Goal: Task Accomplishment & Management: Manage account settings

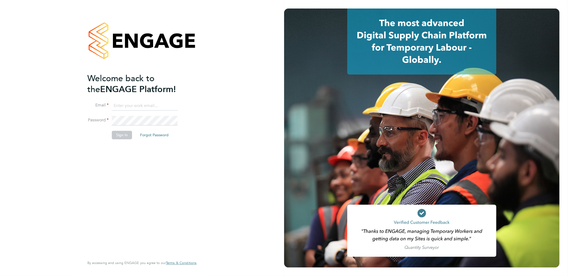
type input "support@engagelabs.io"
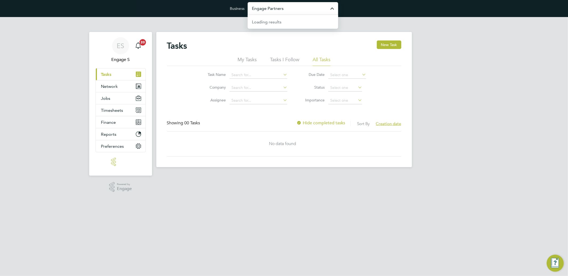
click at [274, 9] on input "Engage Partners" at bounding box center [293, 8] width 91 height 13
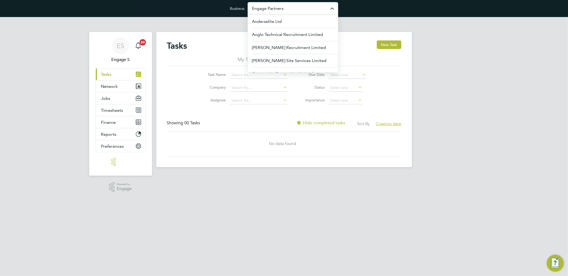
click at [274, 9] on input "Engage Partners" at bounding box center [293, 8] width 91 height 13
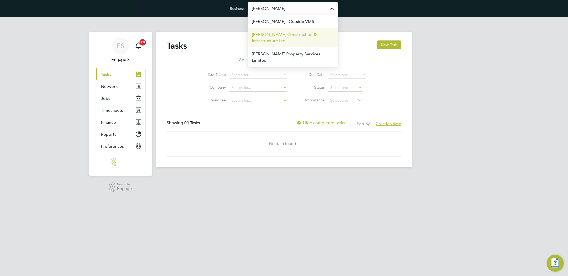
click at [297, 40] on span "[PERSON_NAME] Construction & Infrastructure Ltd" at bounding box center [293, 37] width 82 height 13
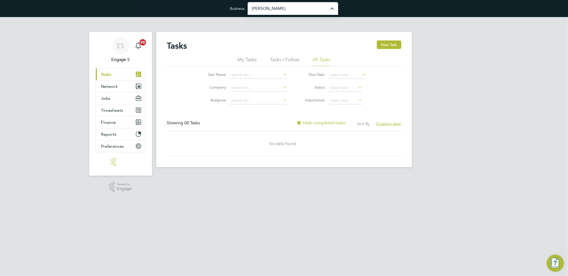
type input "[PERSON_NAME] Construction & Infrastructure Ltd"
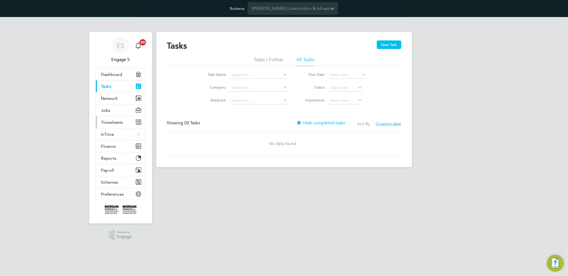
click at [104, 123] on span "Timesheets" at bounding box center [112, 122] width 22 height 5
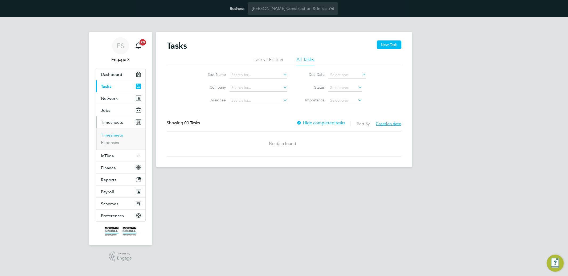
click at [105, 134] on link "Timesheets" at bounding box center [112, 135] width 22 height 5
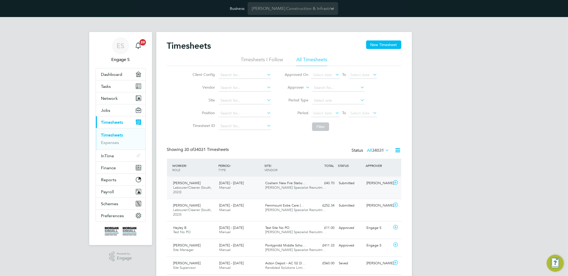
click at [285, 185] on span "Cosham New Fire Statio…" at bounding box center [285, 183] width 41 height 5
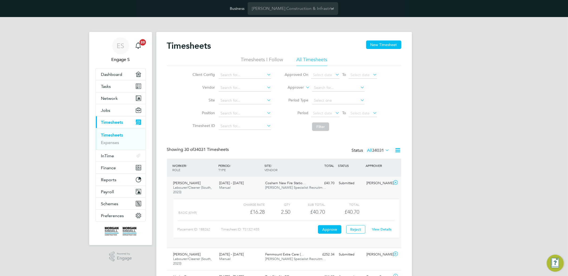
click at [386, 231] on link "View Details" at bounding box center [381, 229] width 19 height 5
click at [119, 115] on button "Jobs" at bounding box center [121, 110] width 50 height 12
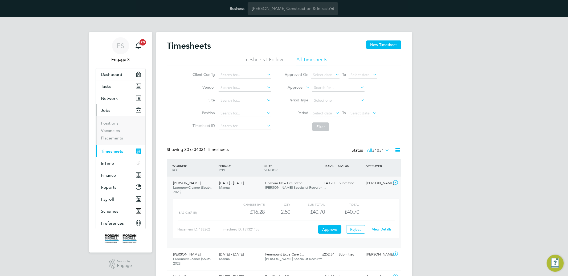
click at [124, 145] on button "Current page: Timesheets" at bounding box center [121, 151] width 50 height 12
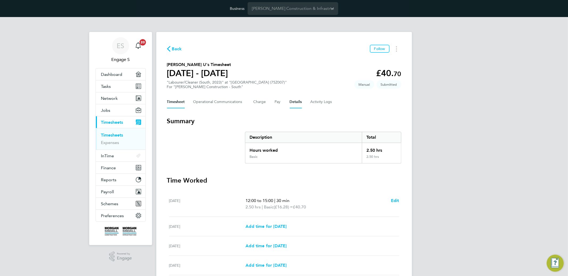
click at [293, 103] on button "Details" at bounding box center [296, 102] width 12 height 13
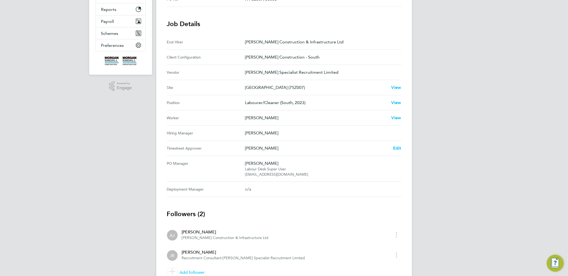
scroll to position [195, 0]
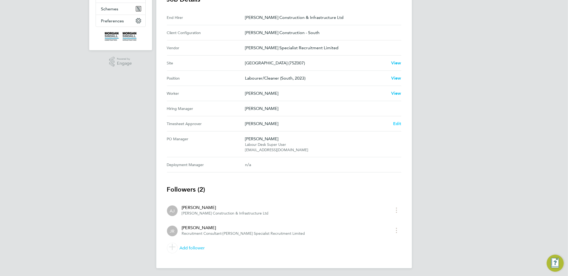
click at [399, 124] on span "Edit" at bounding box center [397, 123] width 8 height 5
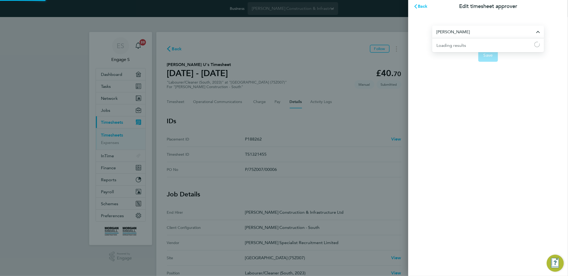
click at [472, 31] on input "Andy J" at bounding box center [488, 32] width 112 height 13
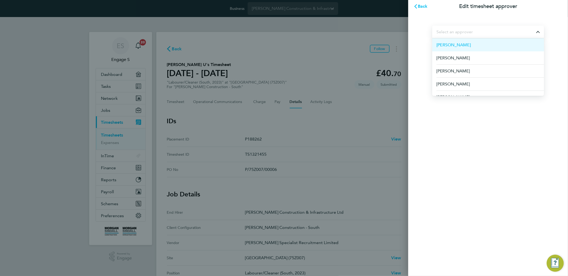
click at [455, 49] on li "Aaron S" at bounding box center [488, 44] width 112 height 13
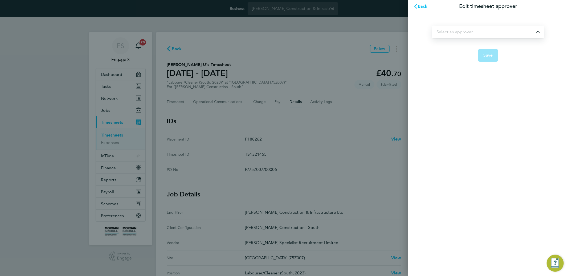
type input "Aaron S"
click at [492, 62] on div "Aaron S Save" at bounding box center [488, 40] width 160 height 55
click at [489, 57] on span "Save" at bounding box center [488, 55] width 9 height 5
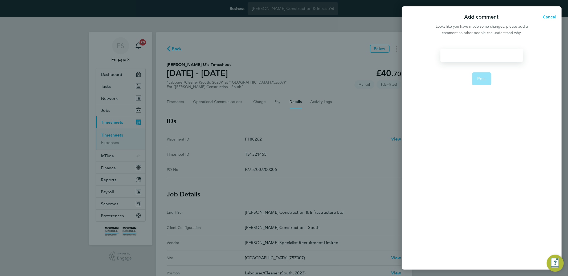
click at [477, 58] on div at bounding box center [482, 55] width 82 height 13
click at [482, 77] on span "Post" at bounding box center [482, 78] width 9 height 5
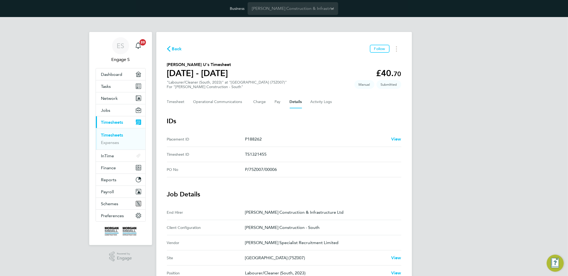
click at [411, 43] on div "Back Follow Bernard U's Timesheet 09 - 15 Aug 2025 £40. 70 "Labourer/Cleaner (S…" at bounding box center [284, 248] width 256 height 432
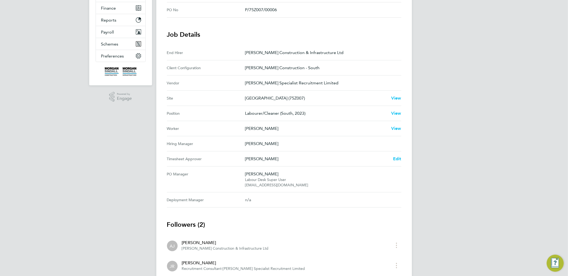
scroll to position [195, 0]
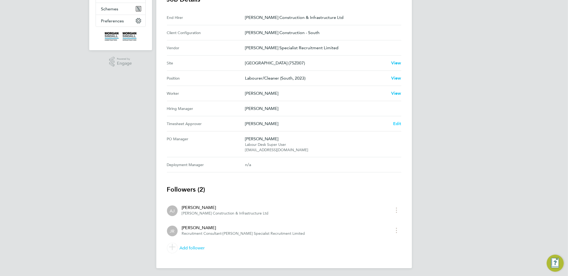
click at [397, 123] on span "Edit" at bounding box center [397, 123] width 8 height 5
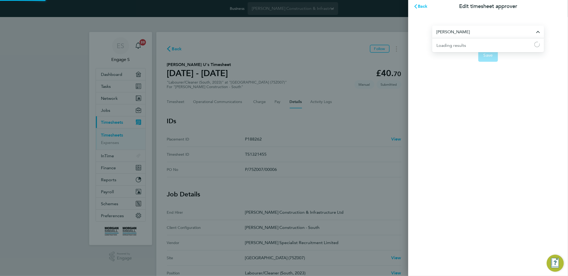
click at [456, 34] on input "Aaron S" at bounding box center [488, 32] width 112 height 13
click at [459, 58] on app-form-button "Save" at bounding box center [488, 55] width 112 height 13
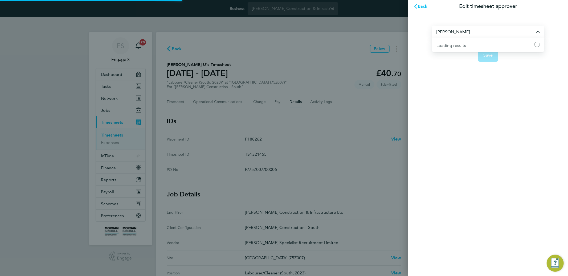
click at [455, 32] on input "Aaron S" at bounding box center [488, 32] width 112 height 13
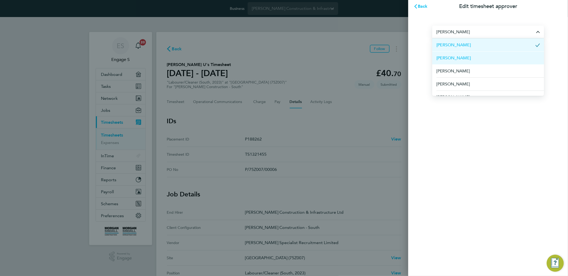
click at [464, 57] on li "Adam A" at bounding box center [488, 57] width 112 height 13
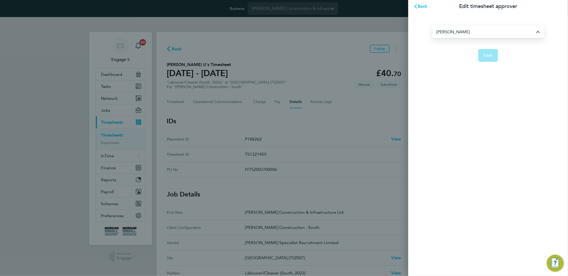
type input "Adam A"
click at [493, 55] on button "Save" at bounding box center [488, 55] width 20 height 13
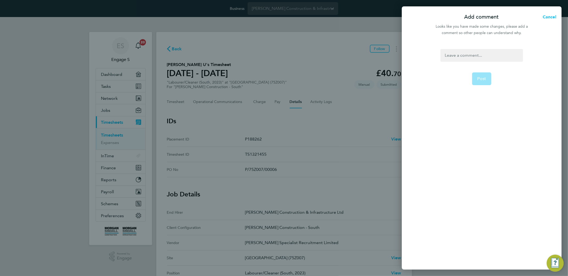
click at [477, 54] on div at bounding box center [482, 55] width 82 height 13
click at [543, 18] on span "Cancel" at bounding box center [548, 16] width 15 height 5
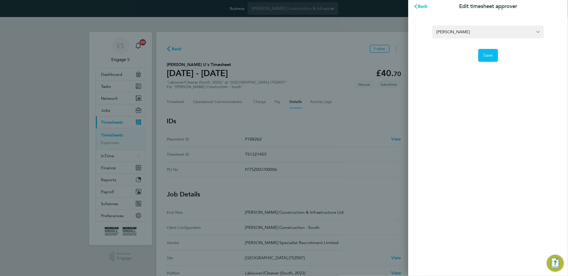
click at [369, 71] on div "Back Edit timesheet approver Adam A Save" at bounding box center [284, 138] width 568 height 276
click at [426, 2] on button "Back" at bounding box center [420, 6] width 25 height 11
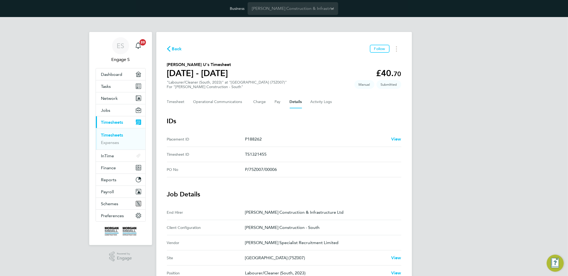
click at [109, 146] on ul "Timesheets Expenses" at bounding box center [121, 139] width 50 height 22
click at [109, 145] on link "Expenses" at bounding box center [110, 142] width 18 height 5
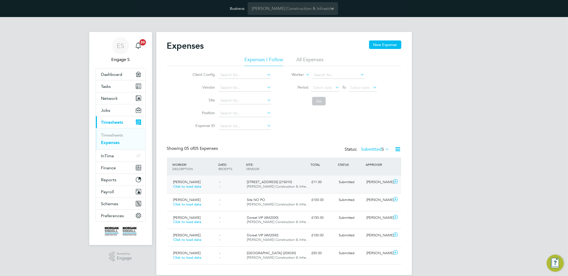
click at [293, 186] on span "Morgan Sindall Construction & Infra…" at bounding box center [278, 186] width 63 height 5
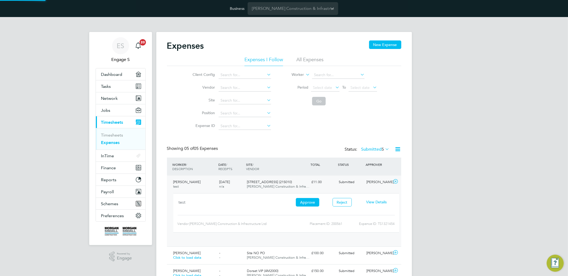
scroll to position [9, 96]
click at [380, 202] on span "View Details" at bounding box center [376, 202] width 21 height 5
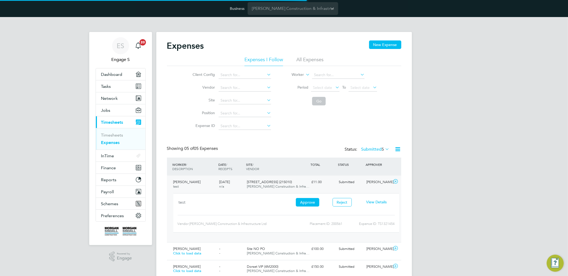
scroll to position [8, 97]
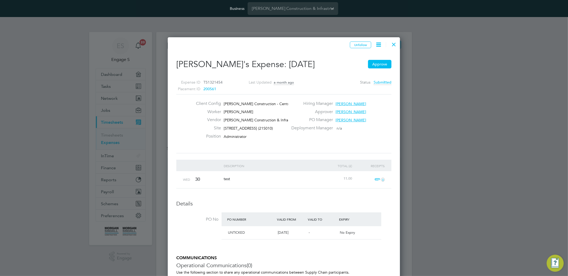
click at [344, 112] on span "Marta M" at bounding box center [351, 111] width 31 height 5
click at [338, 152] on div "Client Config Morgan Sindall Construction - Central Worker Robert T Vendor Morg…" at bounding box center [283, 123] width 215 height 59
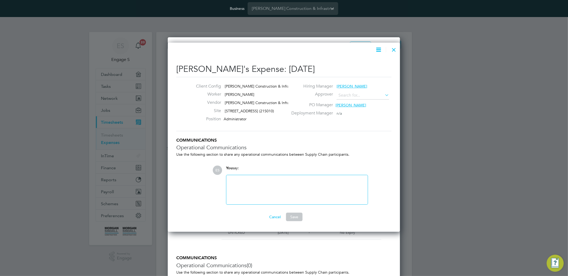
type input "Marta M"
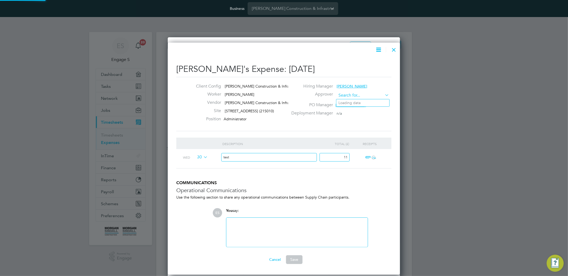
click at [357, 93] on input at bounding box center [363, 96] width 52 height 8
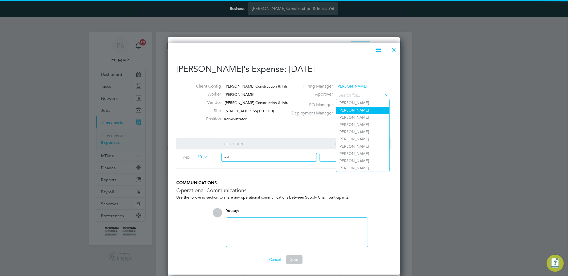
click at [345, 109] on li "Aaron S" at bounding box center [362, 110] width 53 height 7
type input "Aaron S"
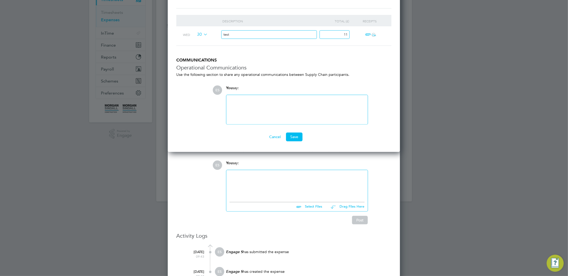
scroll to position [133, 0]
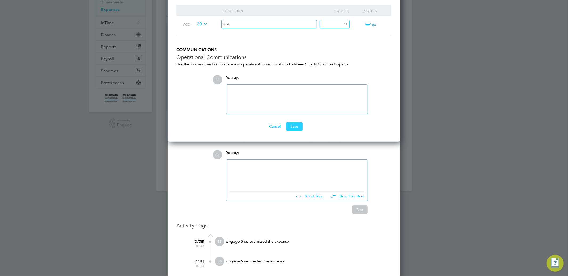
click at [298, 124] on button "Save" at bounding box center [294, 126] width 17 height 9
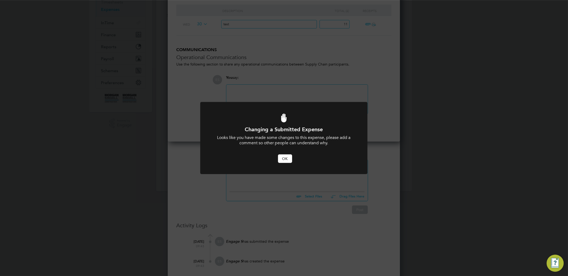
click at [282, 160] on button "OK" at bounding box center [285, 159] width 14 height 9
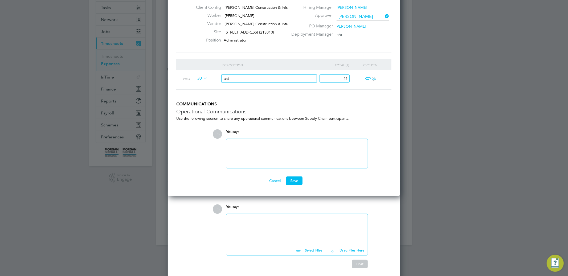
scroll to position [60, 0]
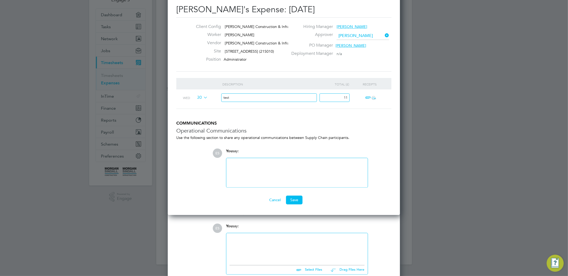
click at [281, 166] on div at bounding box center [297, 172] width 135 height 23
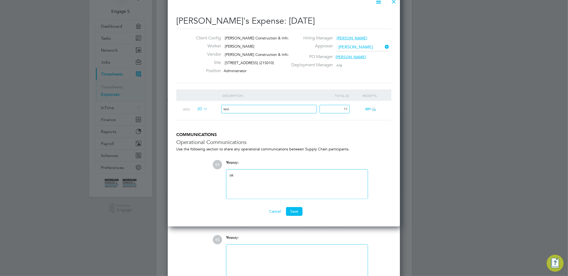
scroll to position [38, 0]
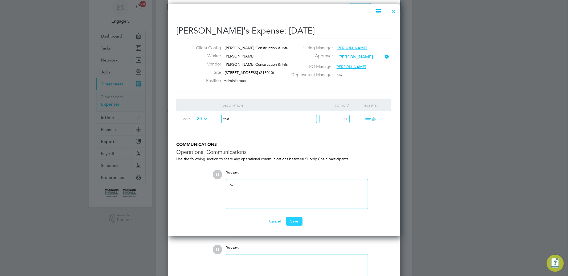
click at [293, 222] on button "Save" at bounding box center [294, 221] width 17 height 9
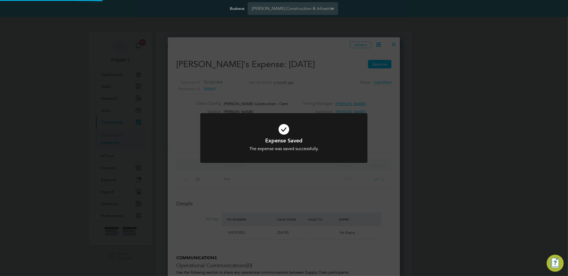
scroll to position [3, 3]
click at [307, 166] on div "Expense Saved The expense was saved successfully. Cancel Okay" at bounding box center [283, 141] width 167 height 56
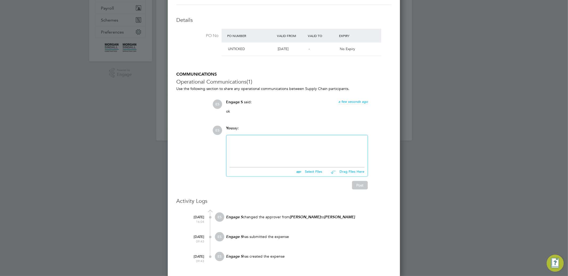
scroll to position [0, 0]
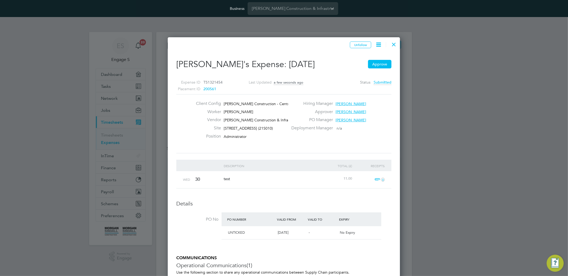
click at [397, 44] on div at bounding box center [394, 43] width 10 height 10
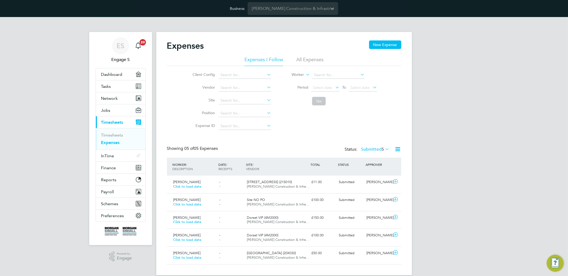
scroll to position [13, 46]
